Goal: Feedback & Contribution: Contribute content

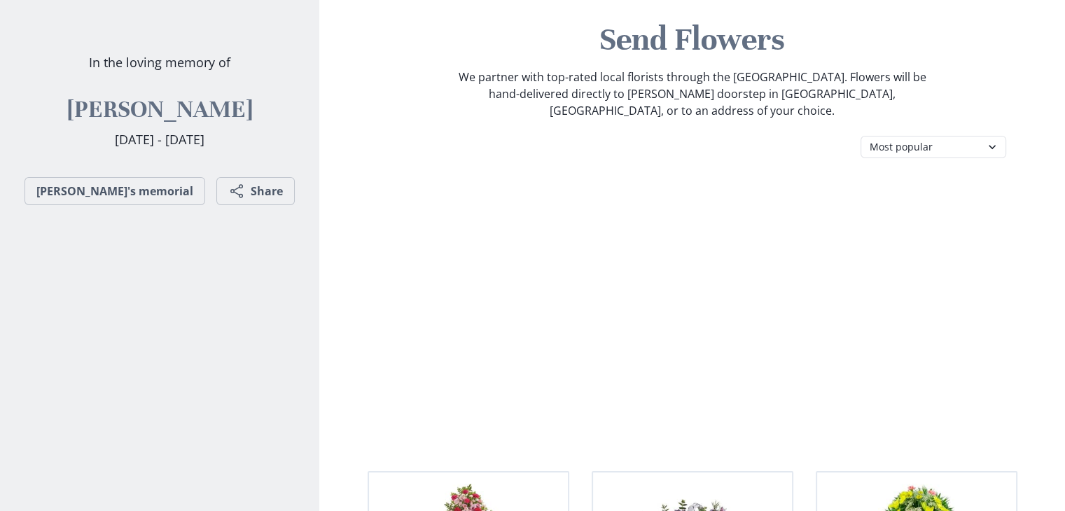
scroll to position [70, 0]
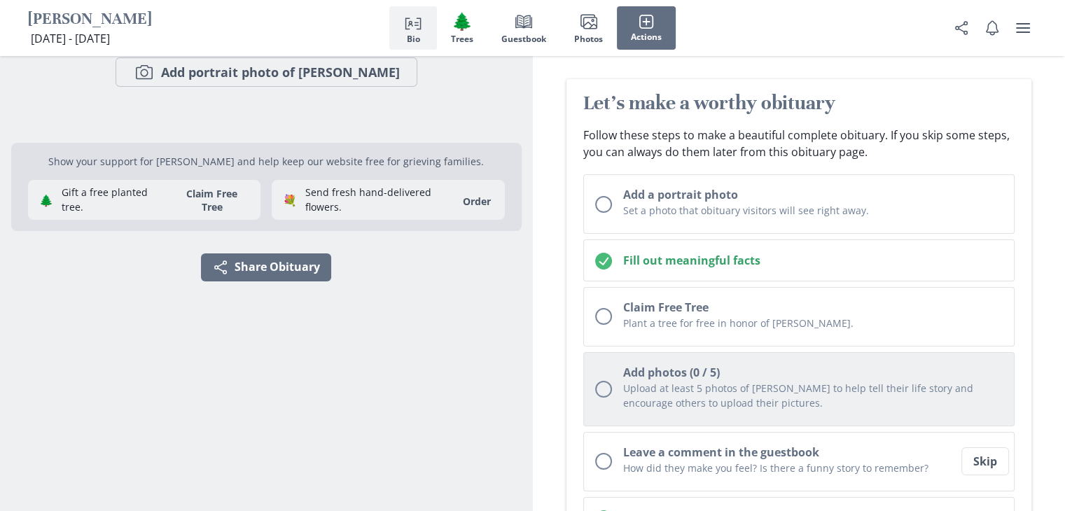
scroll to position [140, 0]
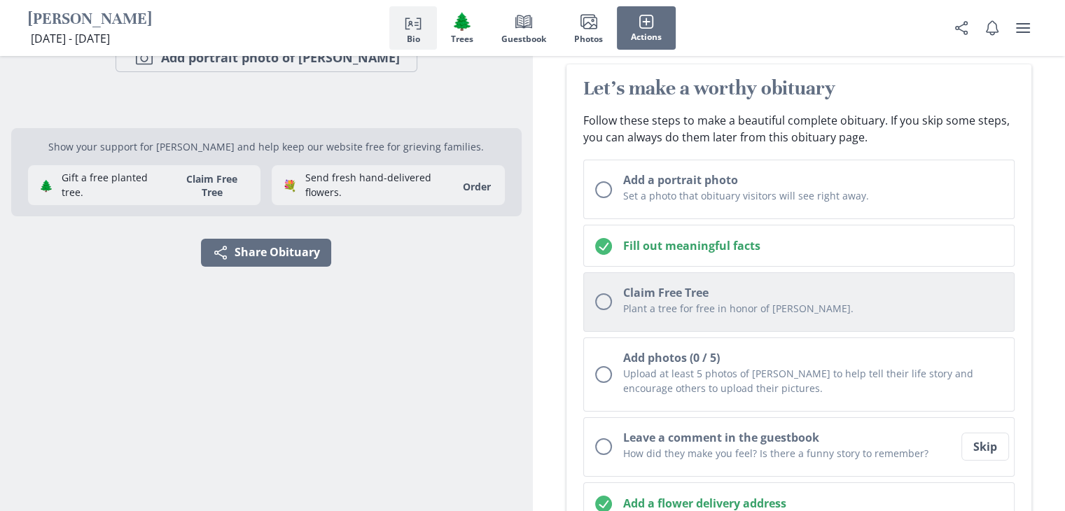
click at [692, 312] on p "Plant a tree for free in honor of [PERSON_NAME]." at bounding box center [813, 308] width 380 height 15
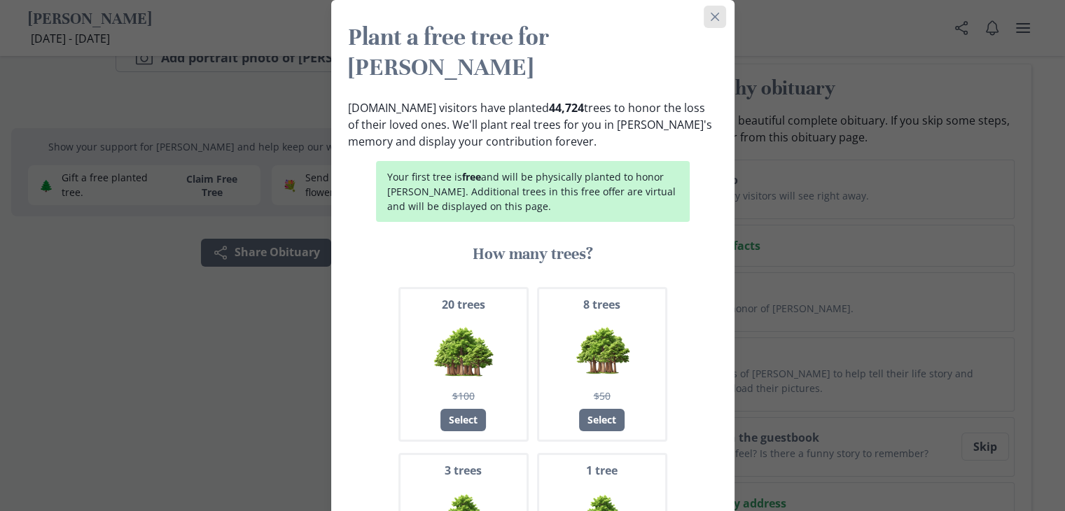
click at [706, 15] on button "Close" at bounding box center [715, 17] width 22 height 22
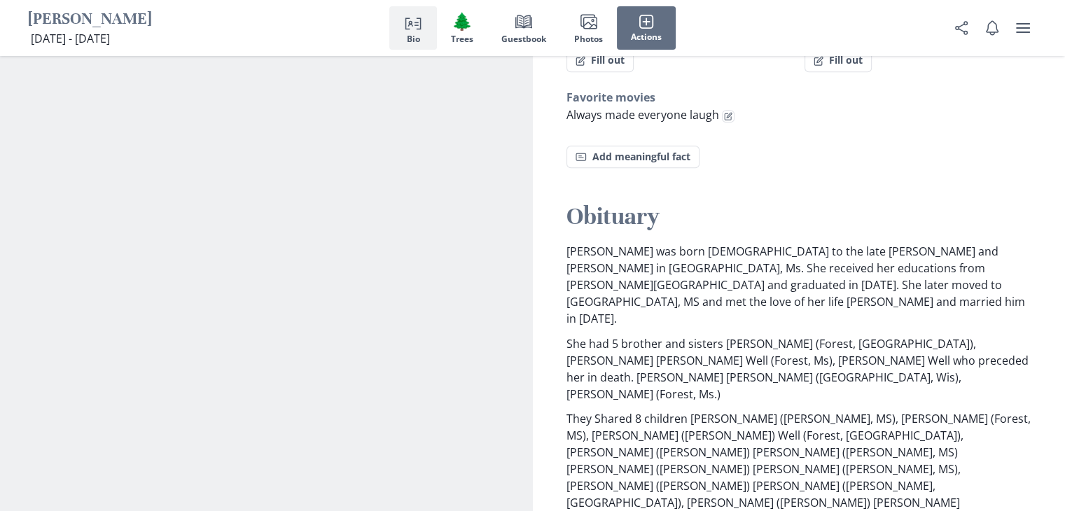
scroll to position [1330, 0]
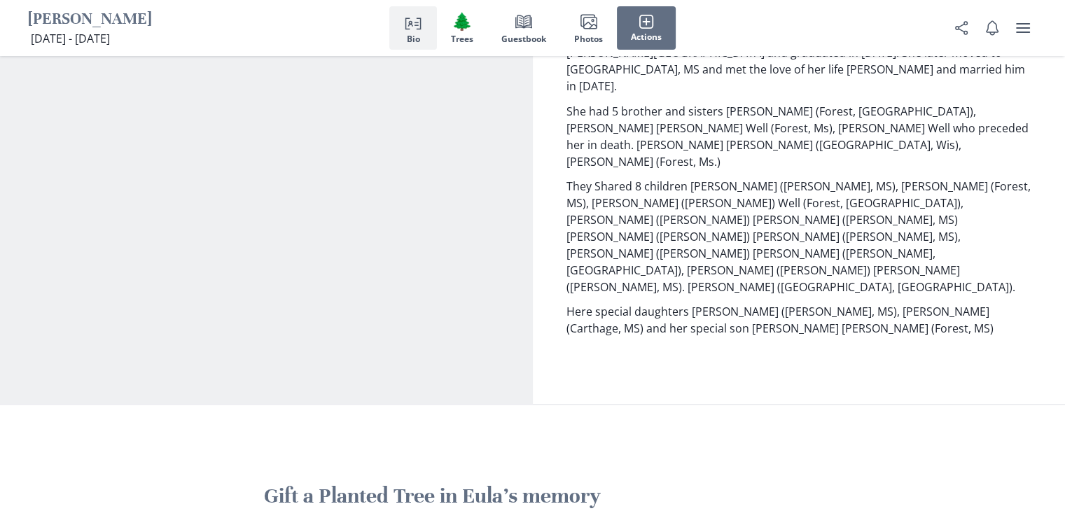
click at [809, 303] on p "Here special daughters [PERSON_NAME] ([PERSON_NAME], MS), [PERSON_NAME] (Cartha…" at bounding box center [799, 320] width 466 height 34
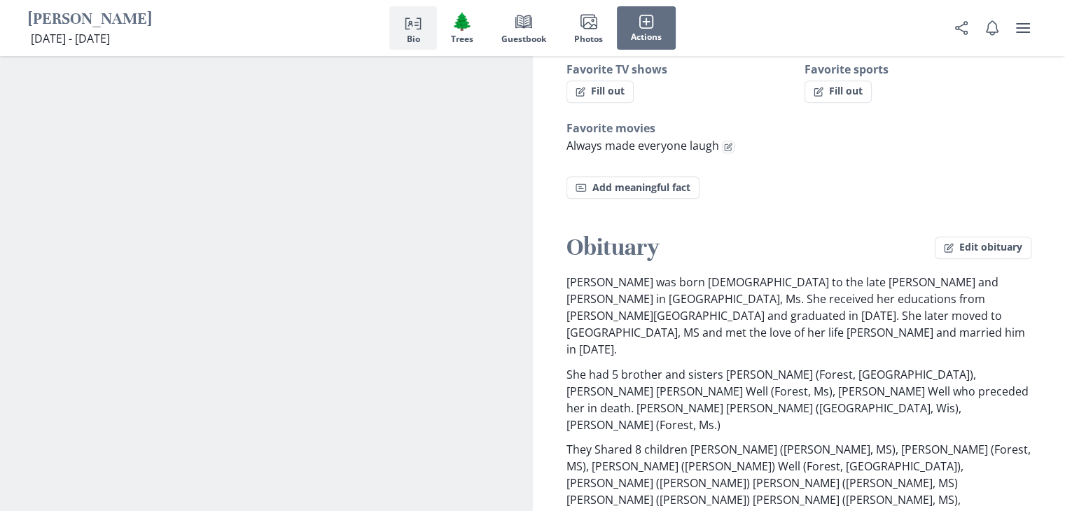
scroll to position [1050, 0]
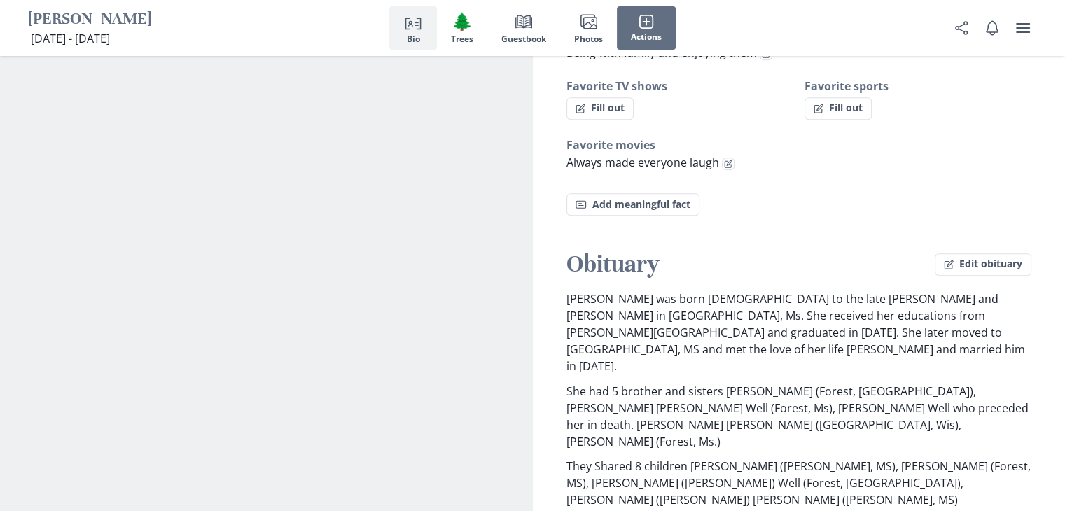
click at [1011, 253] on button "Edit obituary" at bounding box center [983, 264] width 97 height 22
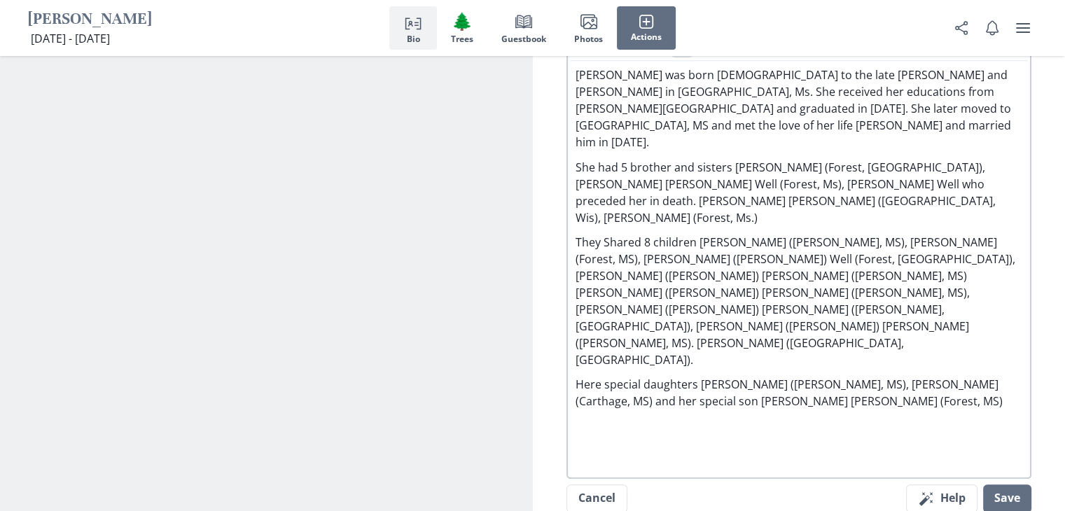
scroll to position [1330, 0]
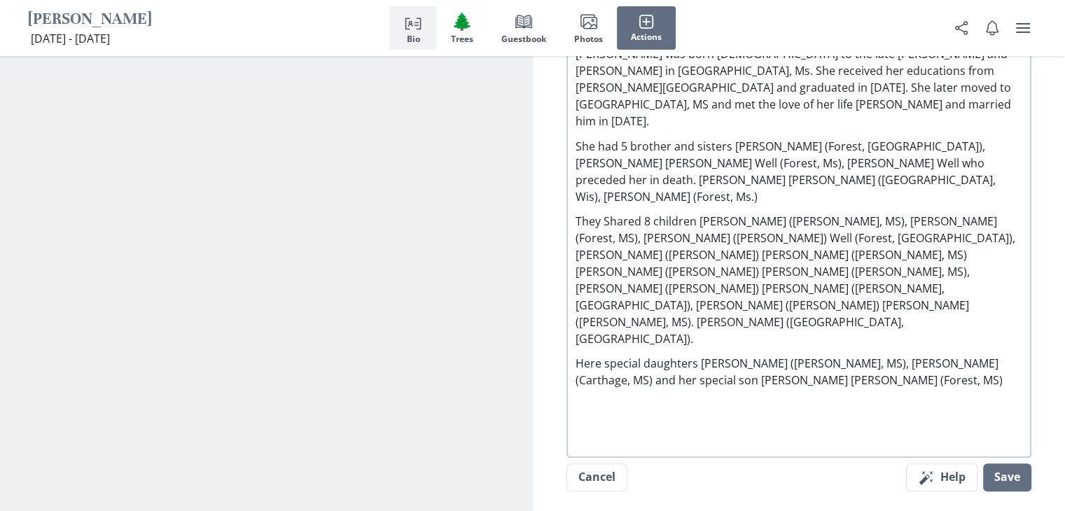
click at [921, 355] on p "Here special daughters [PERSON_NAME] ([PERSON_NAME], MS), [PERSON_NAME] (Cartha…" at bounding box center [798, 372] width 447 height 34
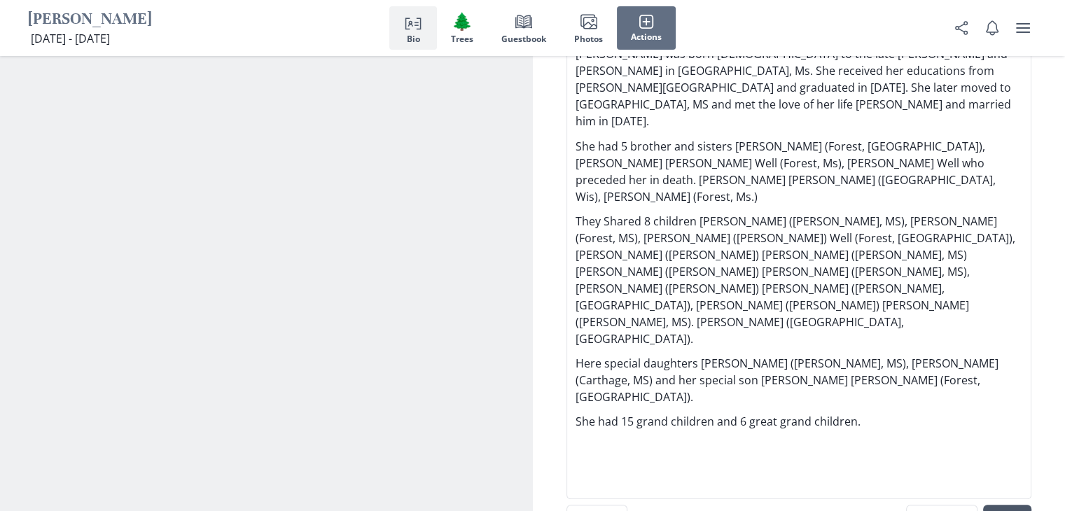
click at [1011, 505] on button "Save" at bounding box center [1007, 519] width 48 height 28
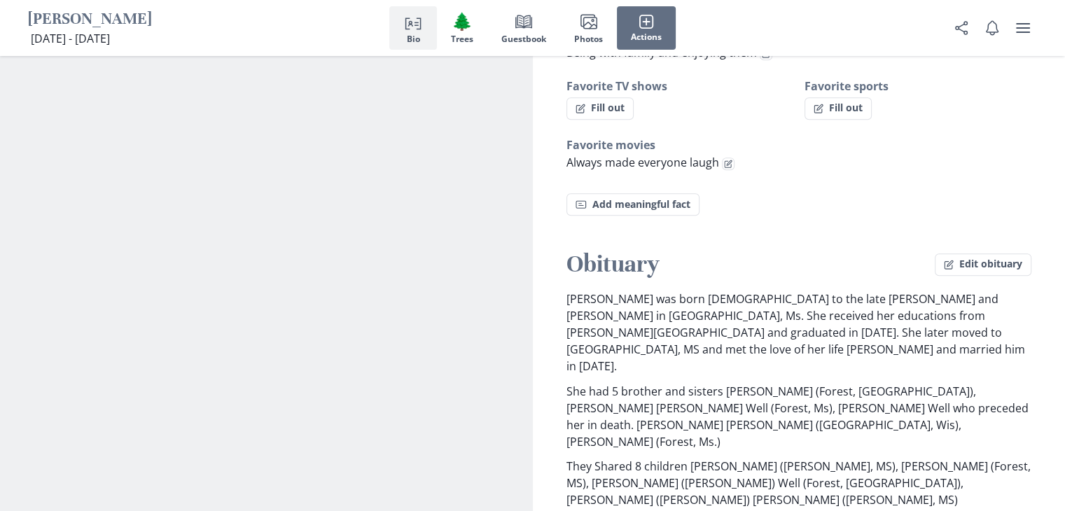
click at [403, 23] on span "Person profile" at bounding box center [413, 22] width 20 height 20
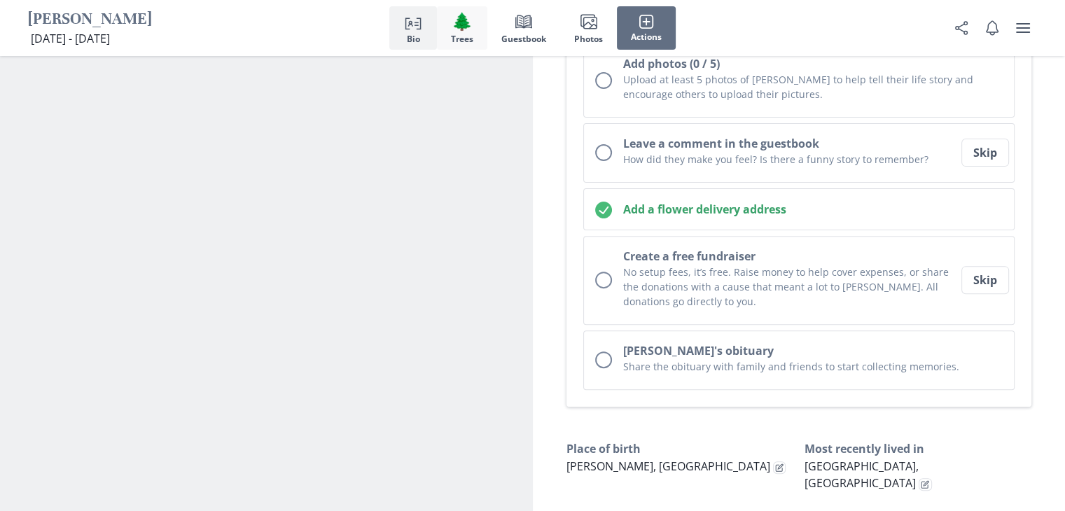
scroll to position [431, 0]
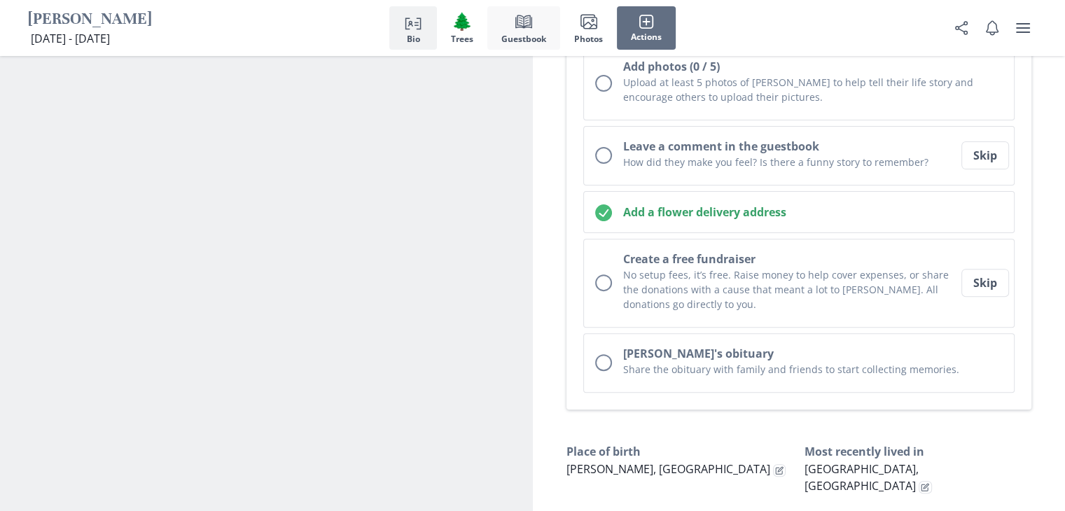
click at [498, 27] on button "Book Guestbook" at bounding box center [523, 27] width 73 height 43
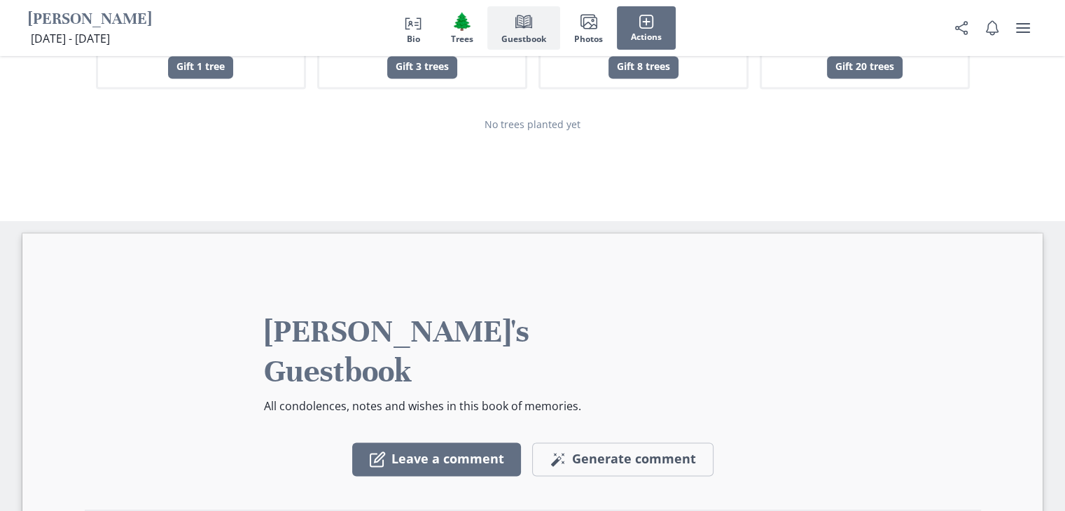
scroll to position [2106, 0]
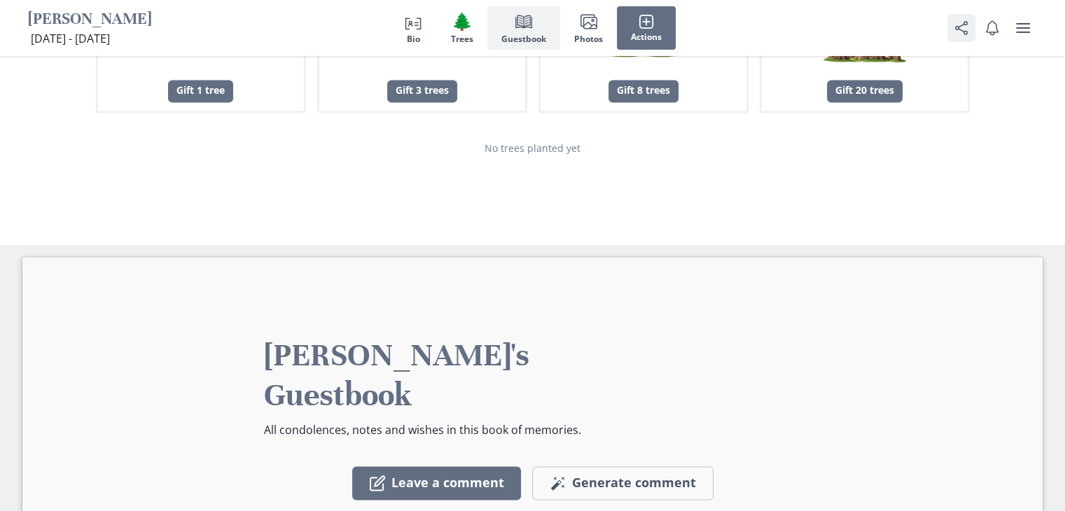
click at [962, 27] on icon "Share" at bounding box center [961, 28] width 17 height 17
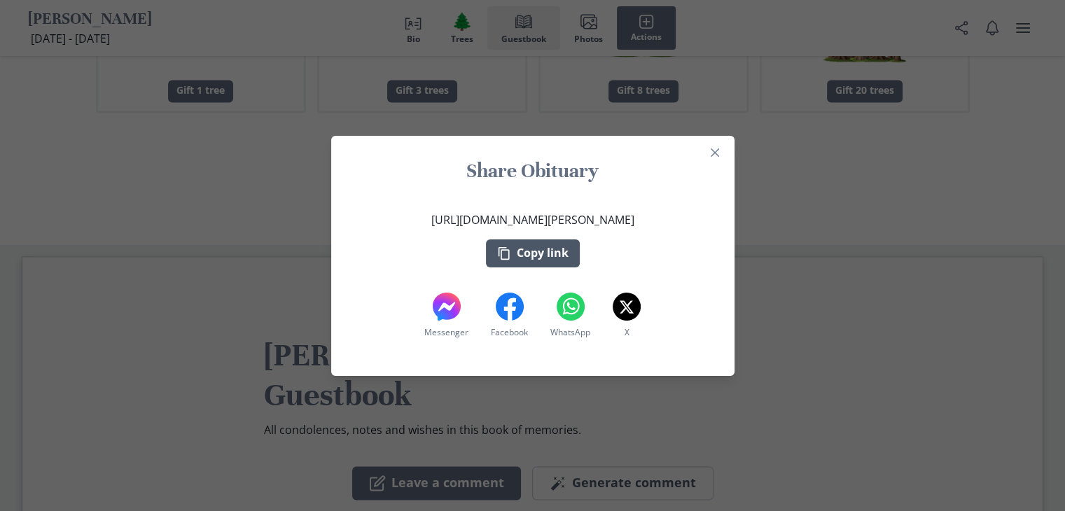
click at [518, 253] on button "Copy link" at bounding box center [533, 253] width 94 height 28
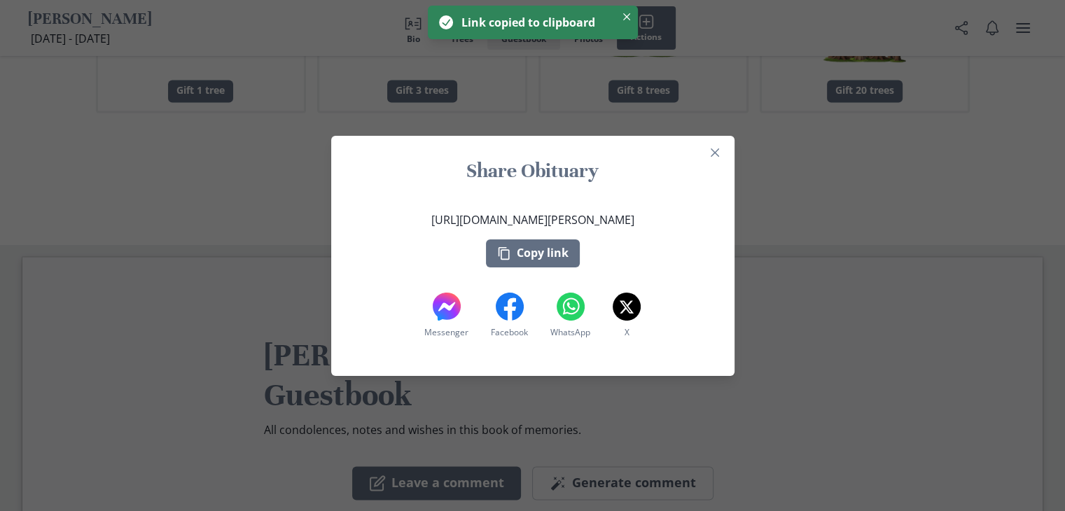
click at [732, 151] on header "Share Obituary" at bounding box center [532, 173] width 403 height 53
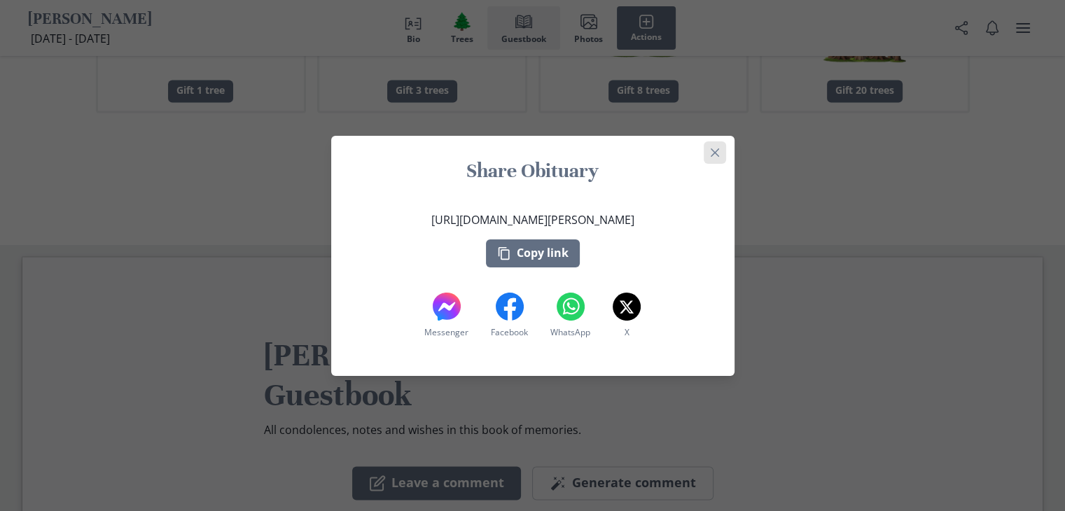
drag, startPoint x: 719, startPoint y: 163, endPoint x: 714, endPoint y: 158, distance: 7.4
click at [717, 161] on header "Share Obituary" at bounding box center [532, 173] width 403 height 53
click at [711, 150] on button "Close" at bounding box center [715, 152] width 22 height 22
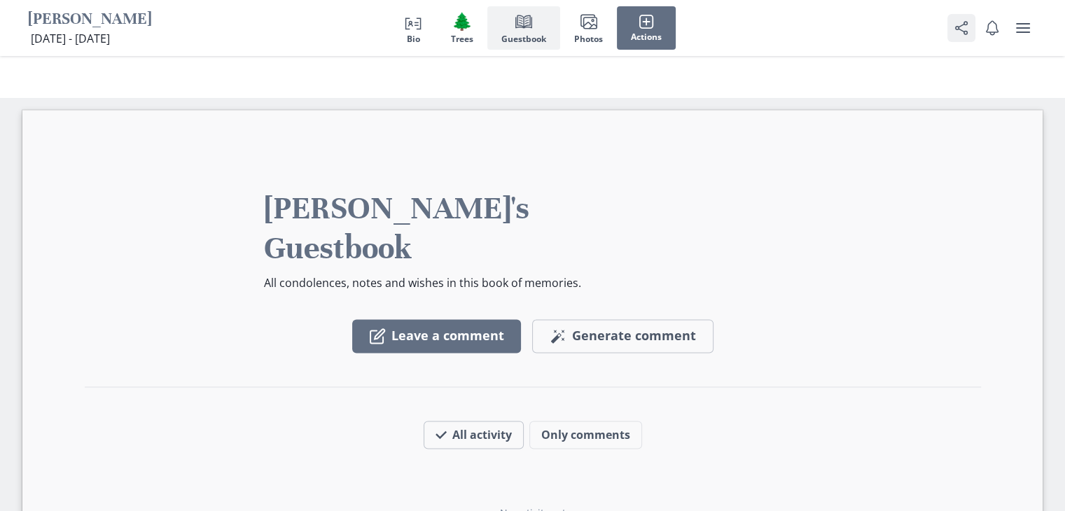
scroll to position [2246, 0]
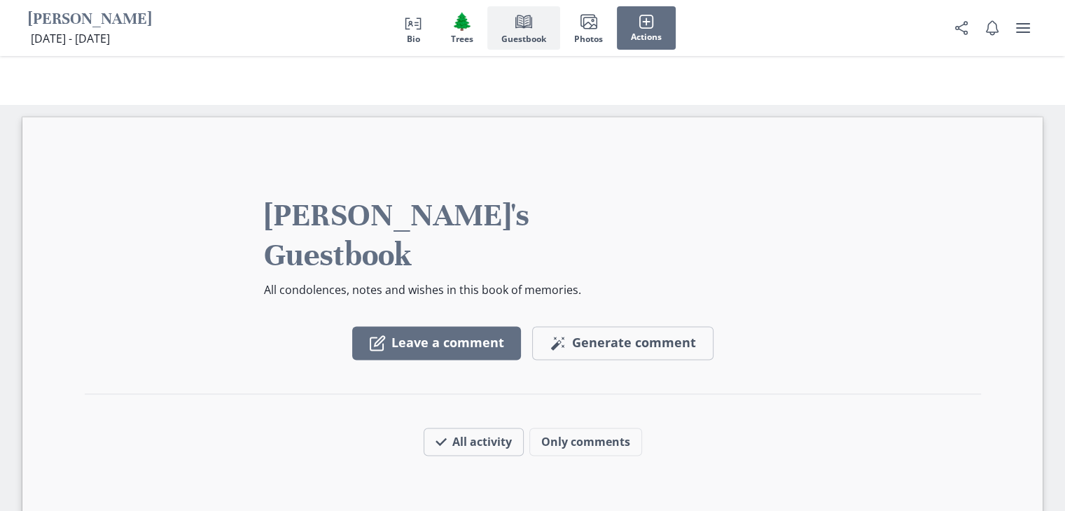
click at [976, 25] on div "Share" at bounding box center [992, 28] width 90 height 56
click at [965, 32] on icon "Share" at bounding box center [961, 28] width 17 height 17
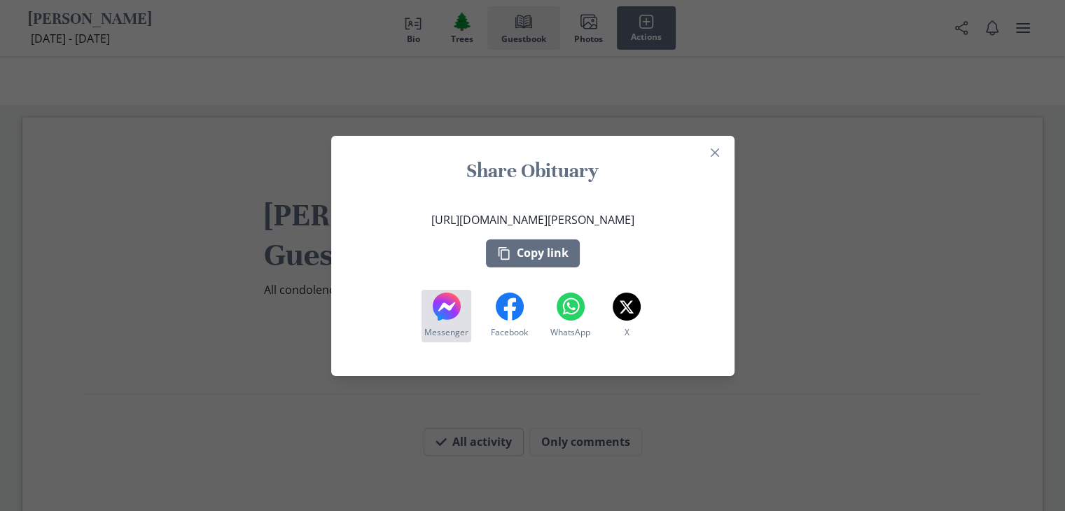
click at [454, 307] on icon at bounding box center [446, 306] width 17 height 9
click at [900, 128] on div "Share Obituary [URL][DOMAIN_NAME][PERSON_NAME] Copy link Messenger Messenger Fa…" at bounding box center [532, 255] width 1065 height 511
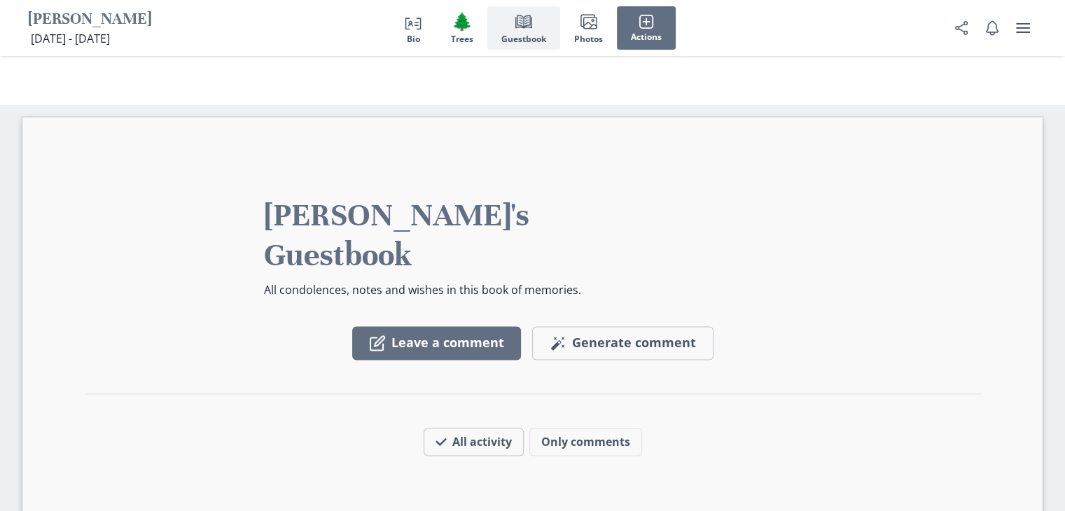
click at [1036, 22] on div "[PERSON_NAME] [DATE] - [DATE] [DATE] - [DATE] Person profile Bio 🌲 Trees Book G…" at bounding box center [532, 28] width 1065 height 56
click at [1016, 31] on icon "user menu" at bounding box center [1022, 28] width 17 height 17
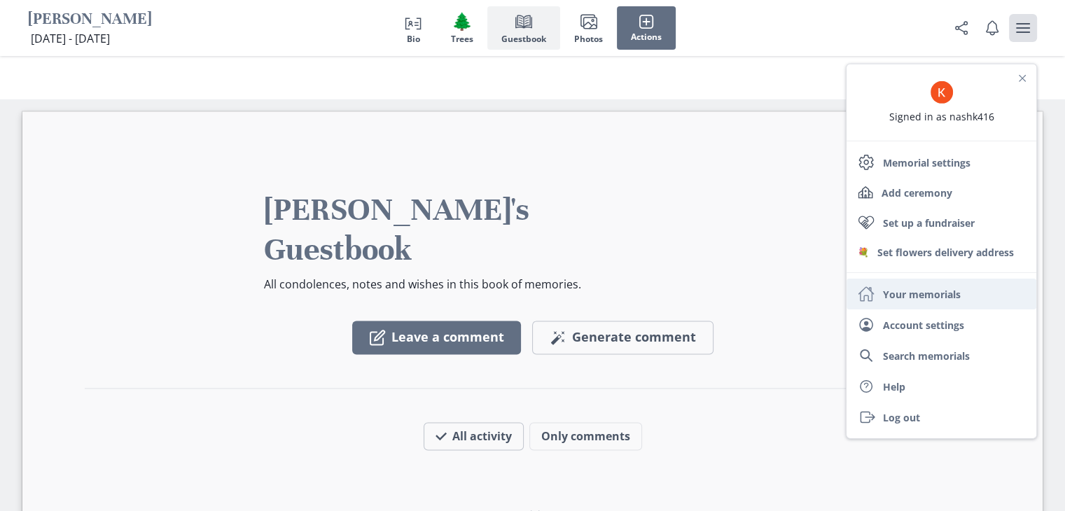
scroll to position [2275, 0]
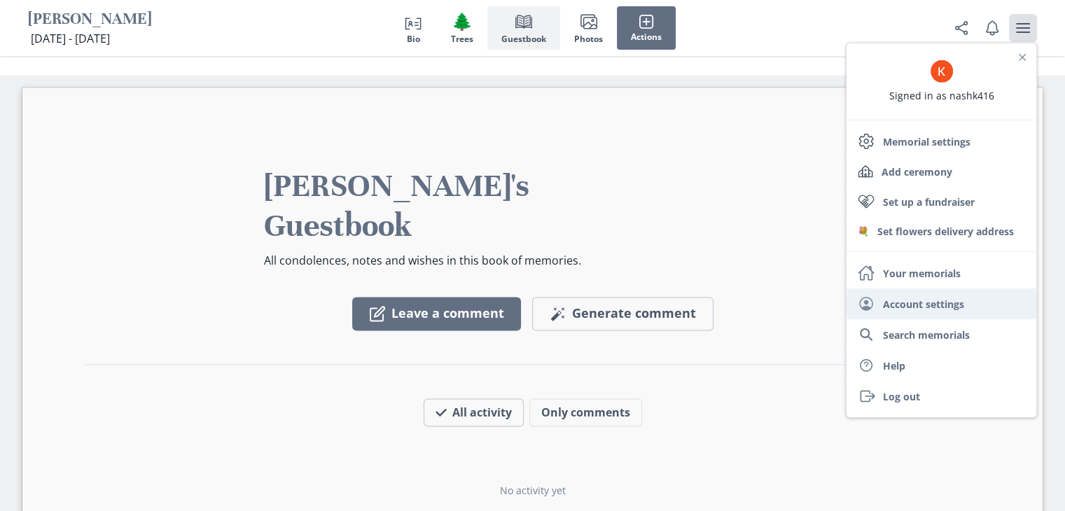
click at [944, 298] on link "User Account settings" at bounding box center [941, 303] width 190 height 31
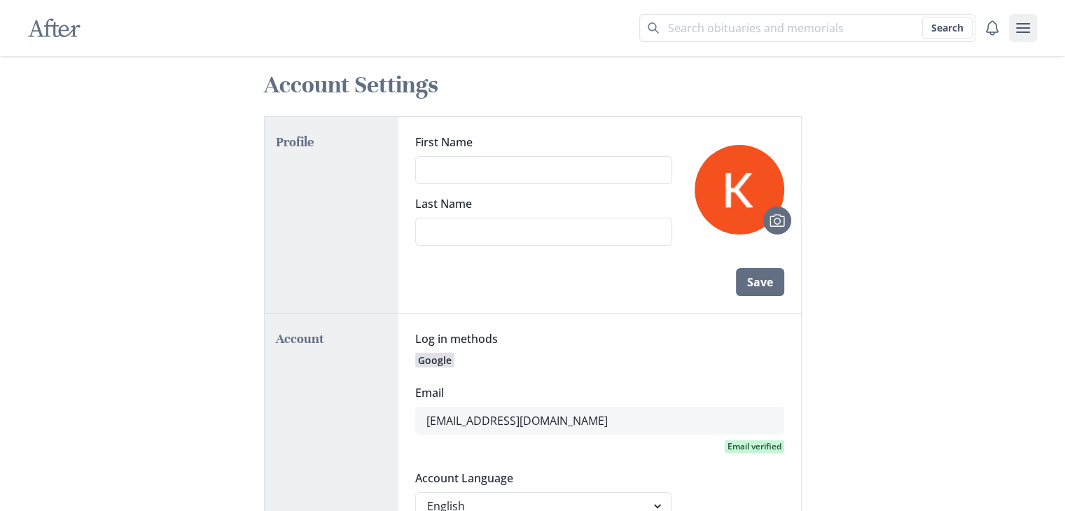
click at [1023, 30] on icon "user menu" at bounding box center [1022, 28] width 17 height 17
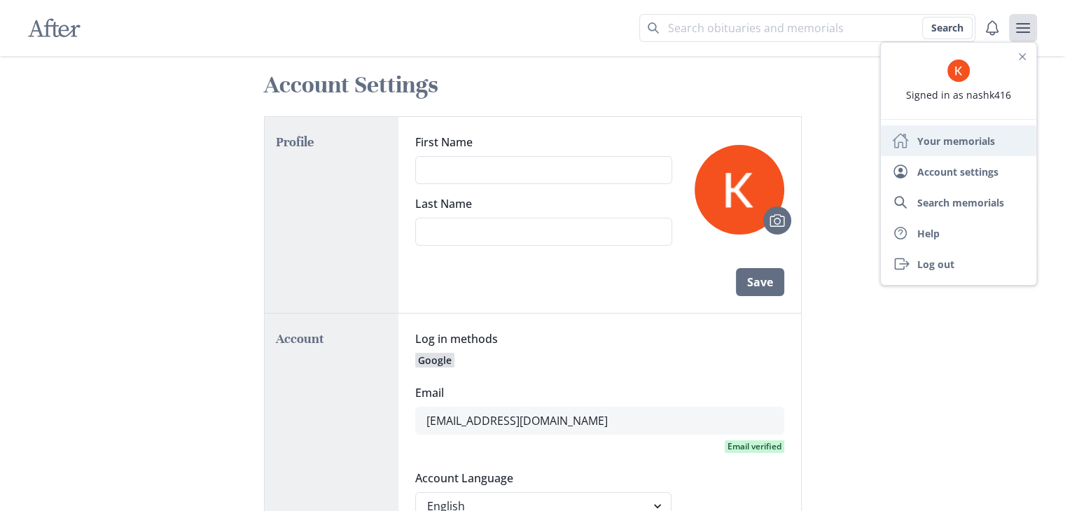
click at [955, 141] on link "Home Your memorials" at bounding box center [958, 140] width 155 height 31
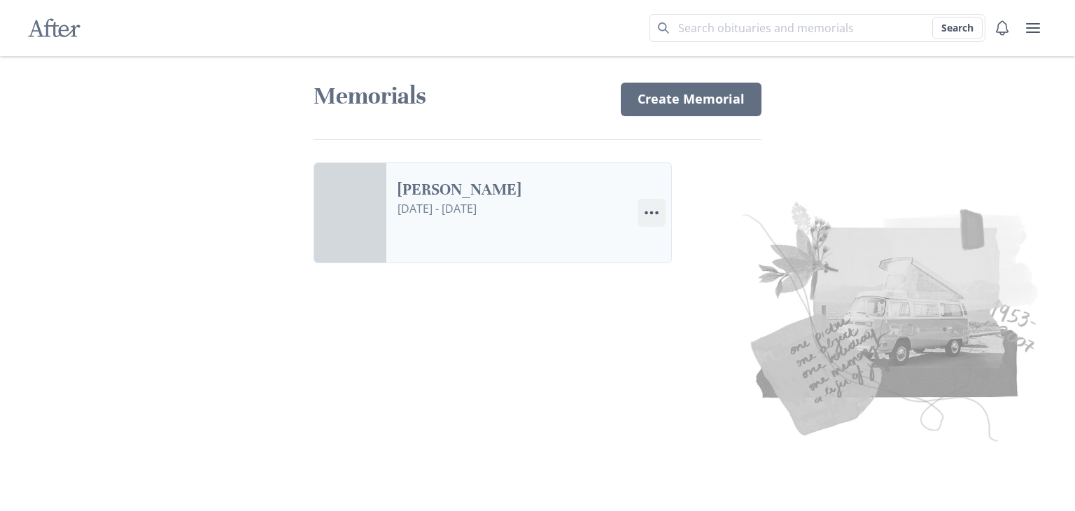
click at [647, 212] on circle "Options" at bounding box center [647, 213] width 4 height 4
click at [694, 247] on button "Share Share Memorial" at bounding box center [715, 251] width 155 height 25
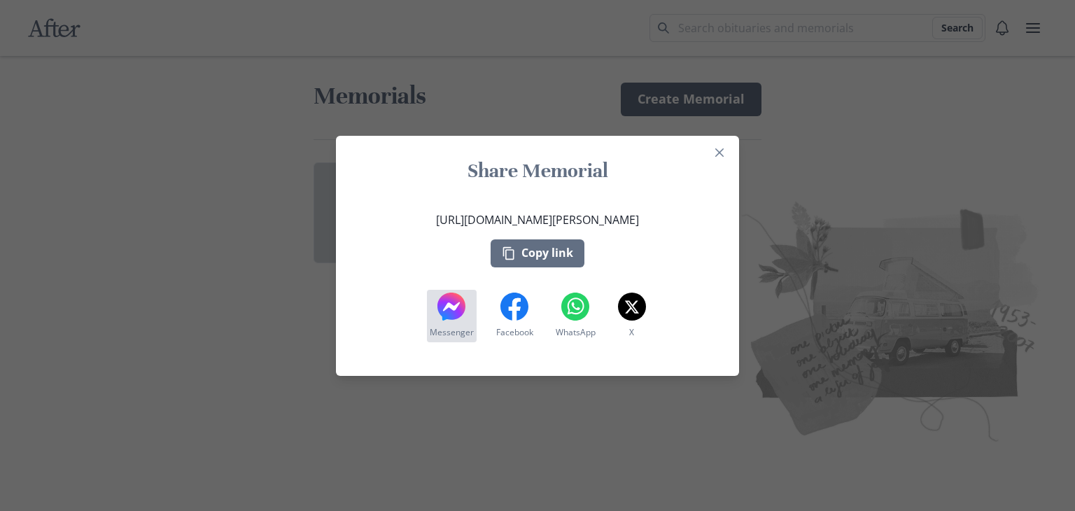
click at [456, 296] on icon at bounding box center [452, 307] width 28 height 28
click at [453, 312] on icon at bounding box center [452, 307] width 28 height 28
click at [508, 313] on icon at bounding box center [515, 307] width 28 height 28
click at [527, 255] on button "Copy link" at bounding box center [538, 253] width 94 height 28
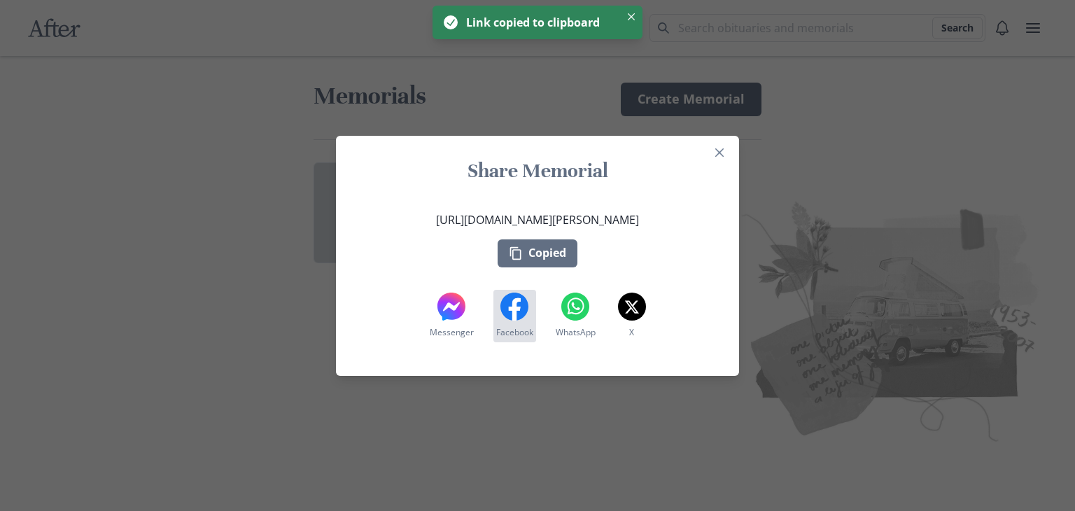
click at [508, 318] on icon at bounding box center [515, 307] width 28 height 28
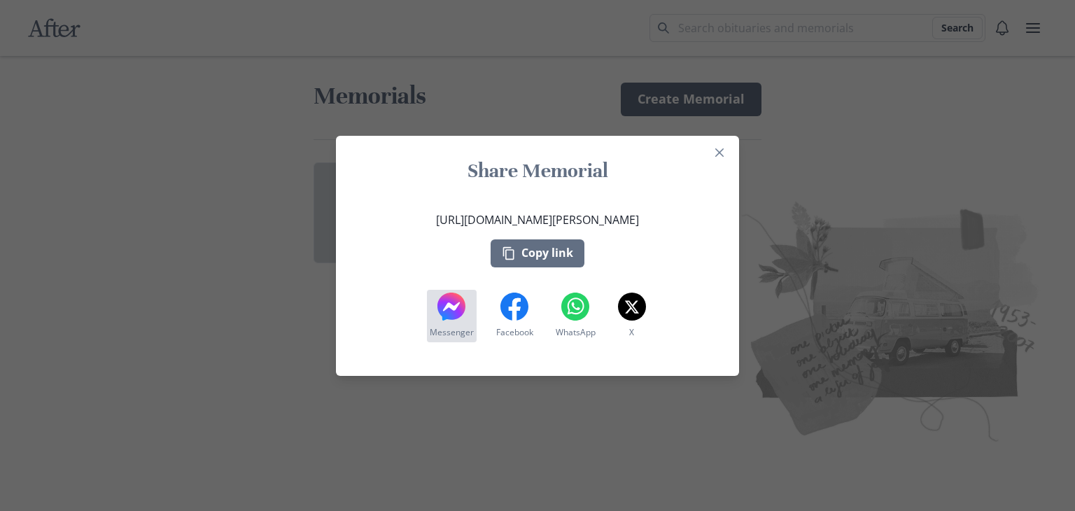
click at [436, 313] on button "[DEMOGRAPHIC_DATA] Messenger" at bounding box center [452, 316] width 50 height 53
click at [723, 151] on icon "Close" at bounding box center [719, 152] width 8 height 8
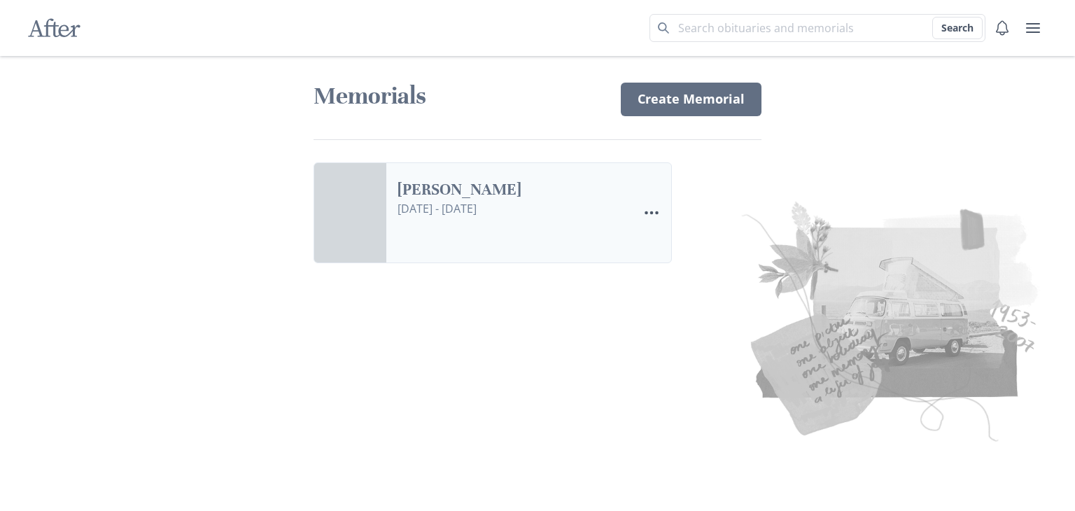
click at [543, 200] on link "[PERSON_NAME]" at bounding box center [512, 190] width 229 height 20
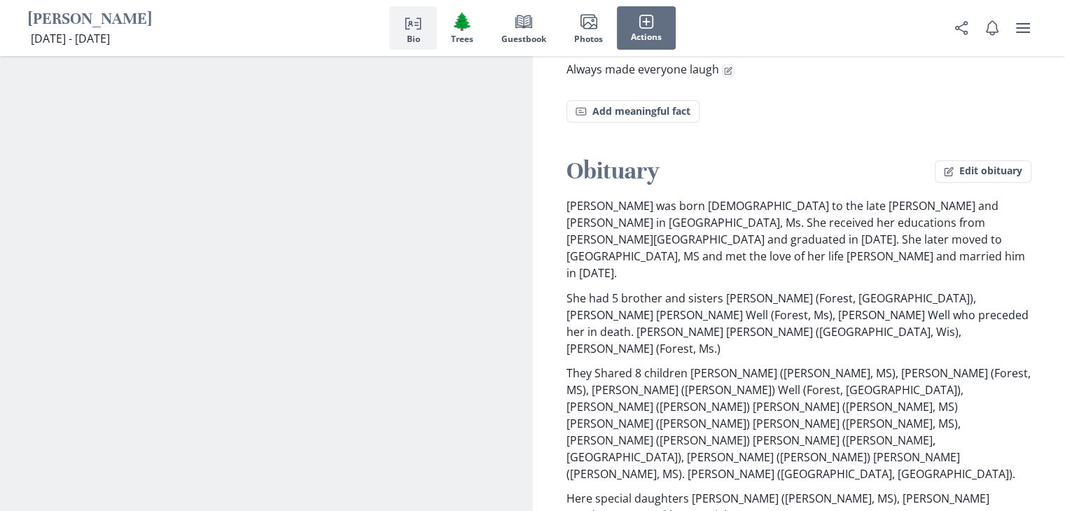
scroll to position [1190, 0]
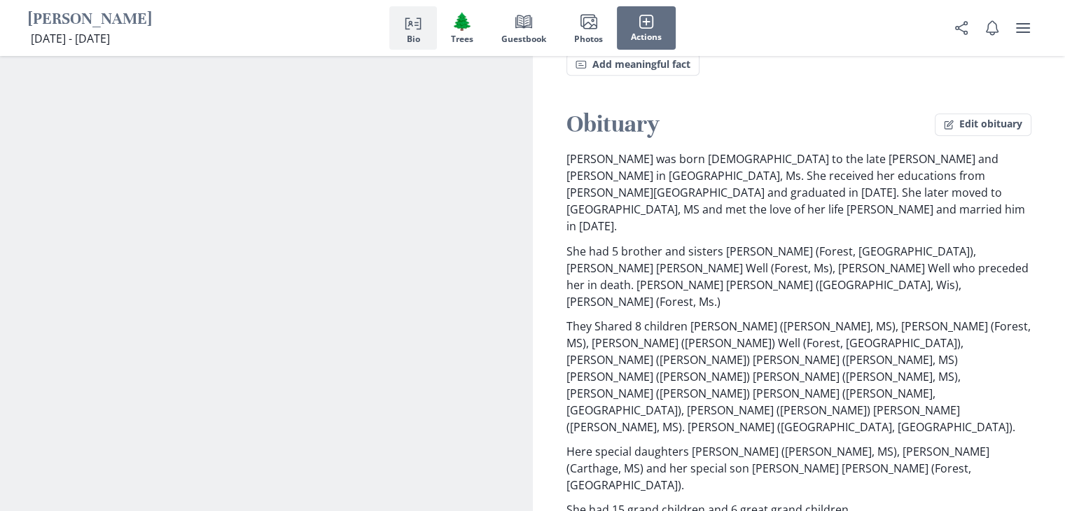
click at [967, 113] on button "Edit obituary" at bounding box center [983, 124] width 97 height 22
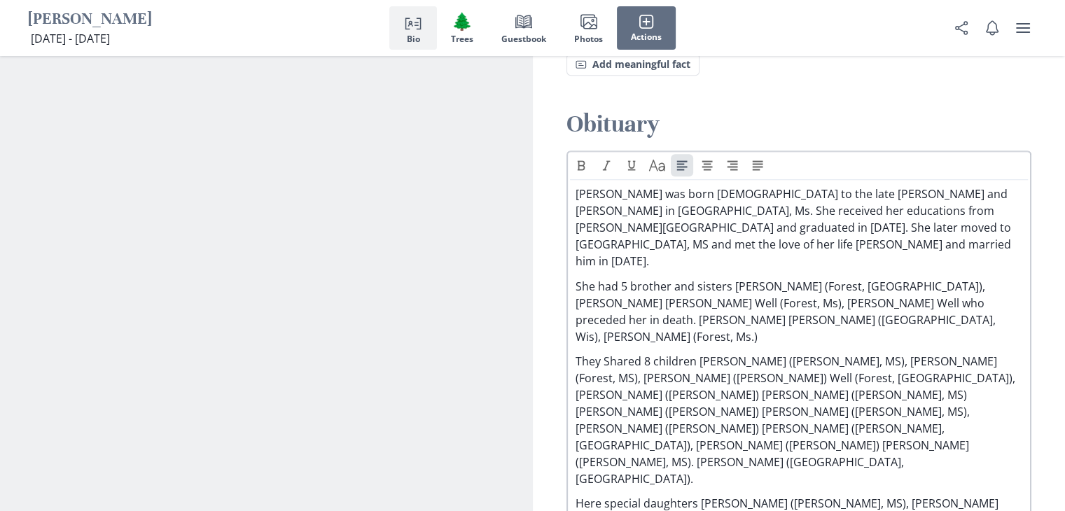
click at [599, 495] on p "Here special daughters [PERSON_NAME] ([PERSON_NAME], MS), [PERSON_NAME] (Cartha…" at bounding box center [798, 520] width 447 height 50
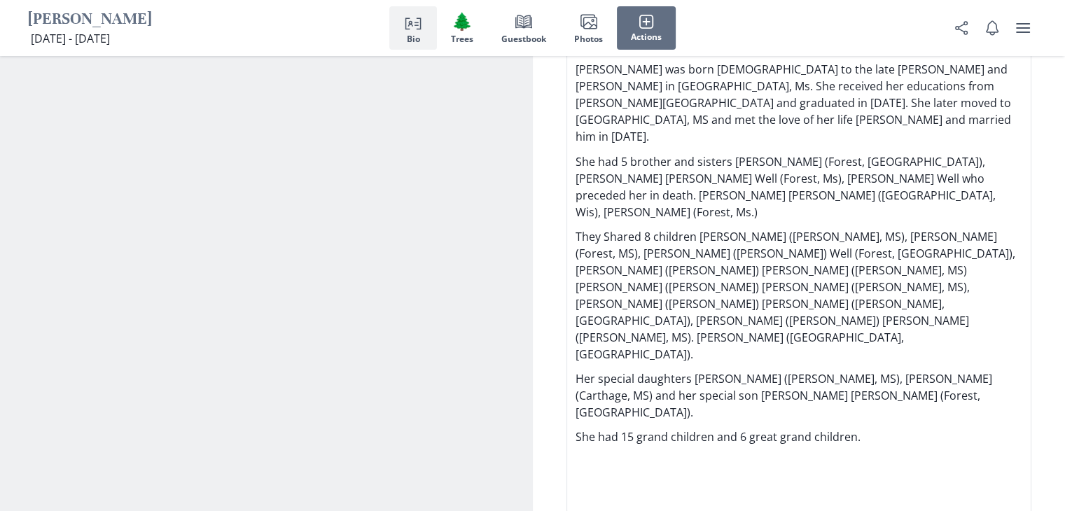
scroll to position [1330, 0]
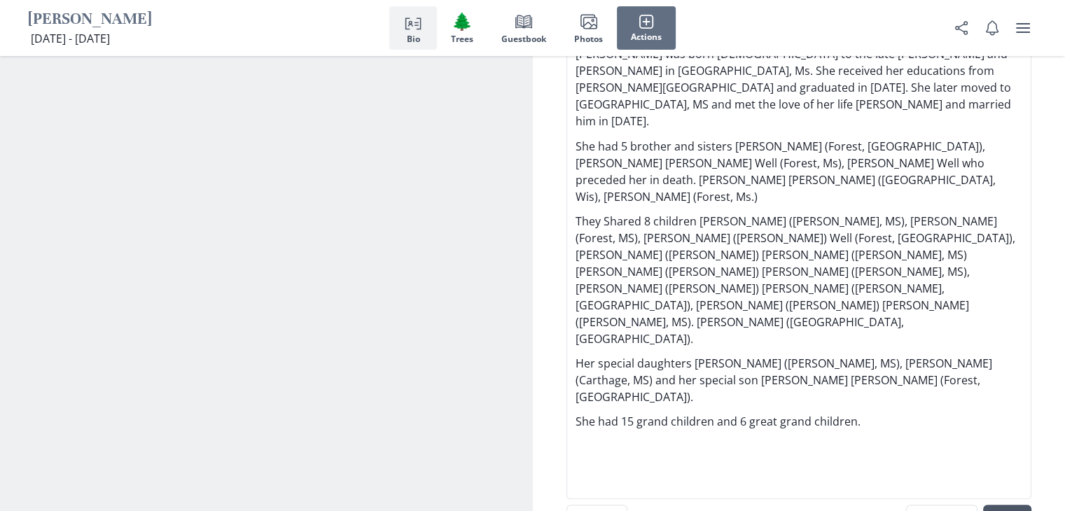
click at [1025, 505] on button "Save" at bounding box center [1007, 519] width 48 height 28
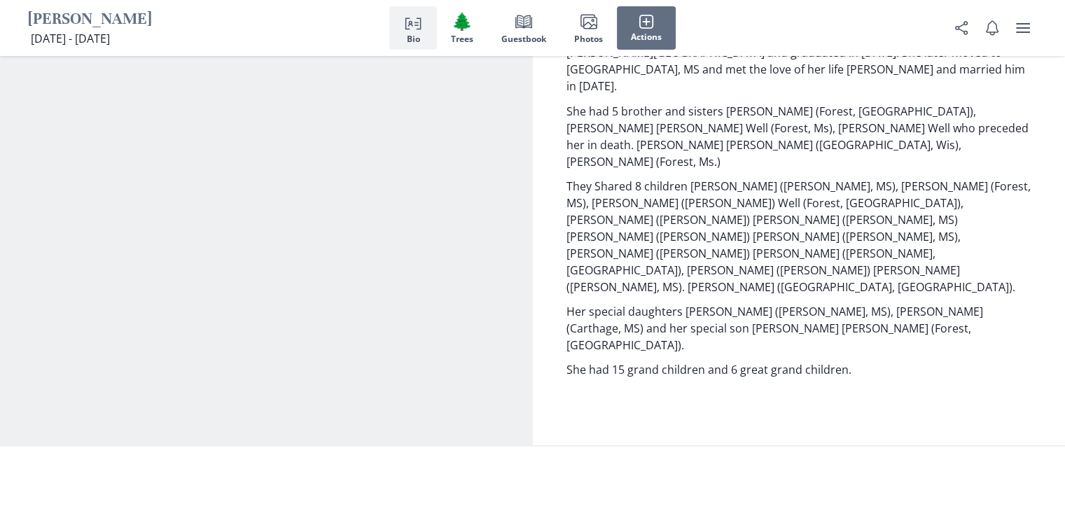
click at [620, 361] on p "She had 15 grand children and 6 great grand children." at bounding box center [799, 369] width 466 height 17
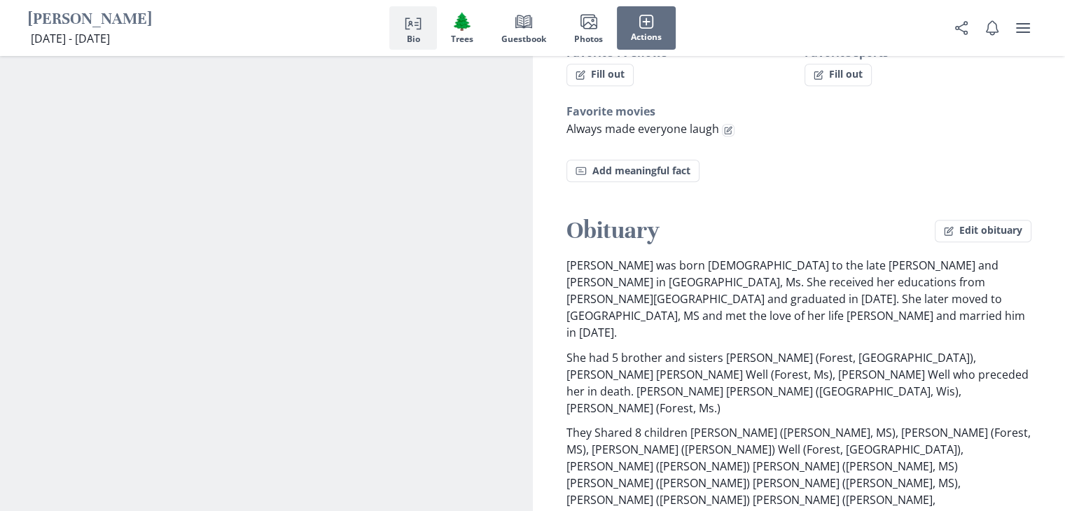
scroll to position [1050, 0]
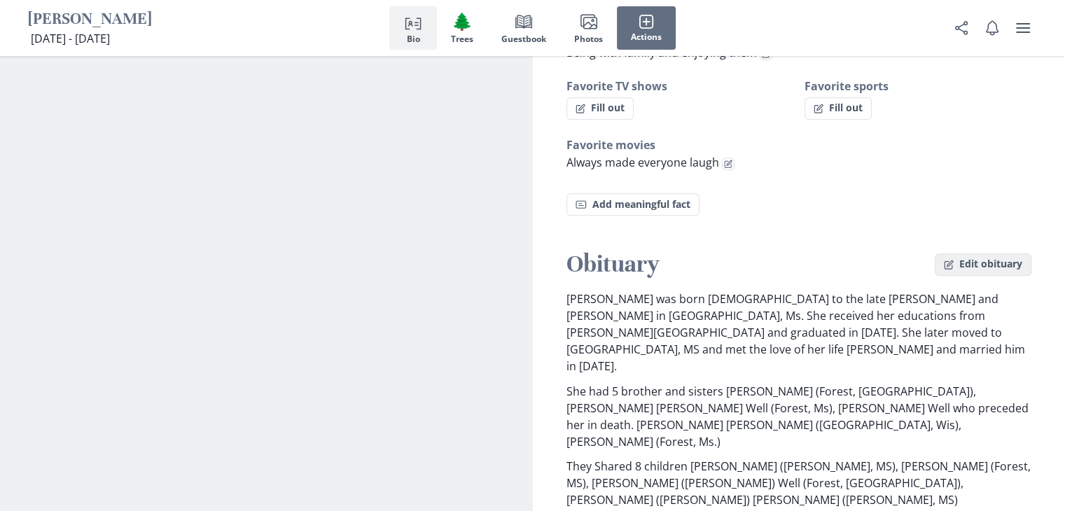
click at [1004, 253] on button "Edit obituary" at bounding box center [983, 264] width 97 height 22
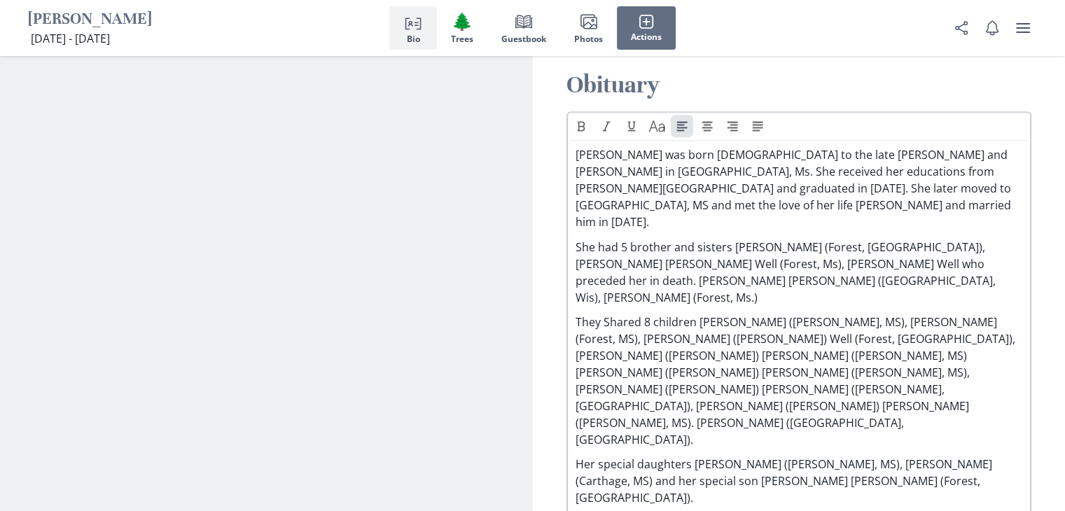
scroll to position [1260, 0]
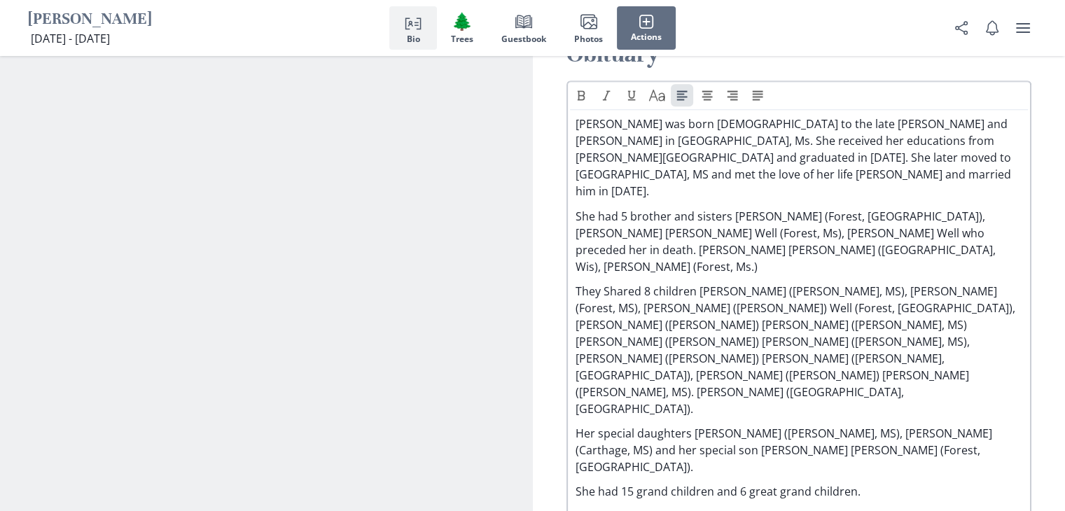
drag, startPoint x: 631, startPoint y: 342, endPoint x: 643, endPoint y: 348, distance: 13.2
click at [634, 483] on p "She had 15 grand children and 6 great grand children." at bounding box center [798, 491] width 447 height 17
